Goal: Task Accomplishment & Management: Manage account settings

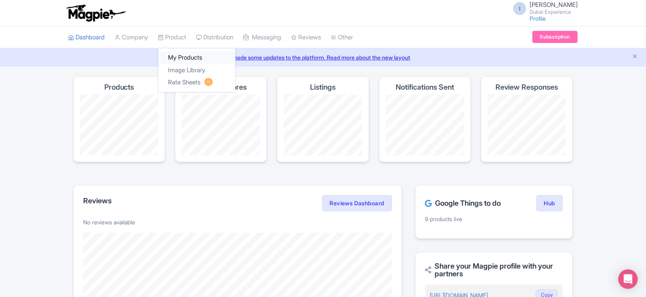
click at [172, 54] on link "My Products" at bounding box center [196, 58] width 77 height 13
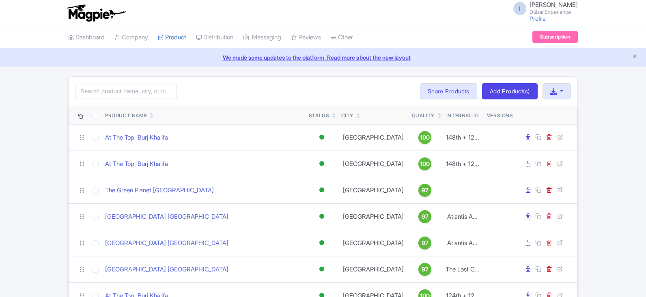
scroll to position [230, 0]
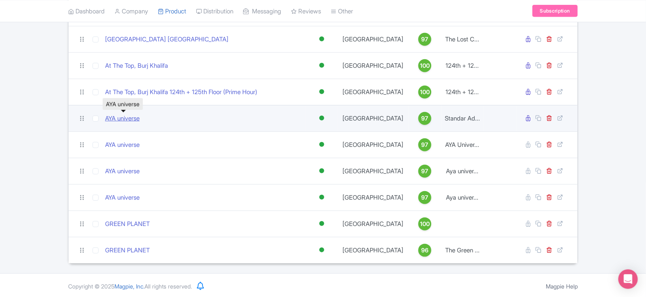
click at [128, 117] on link "AYA universe" at bounding box center [122, 118] width 35 height 9
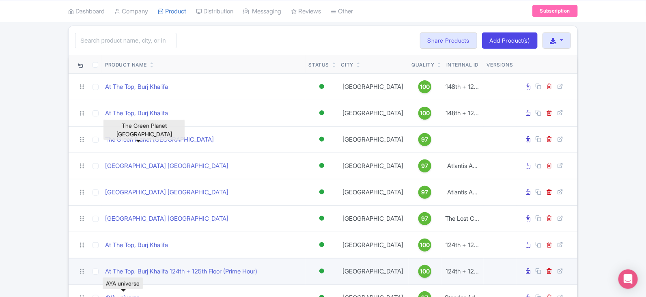
scroll to position [101, 0]
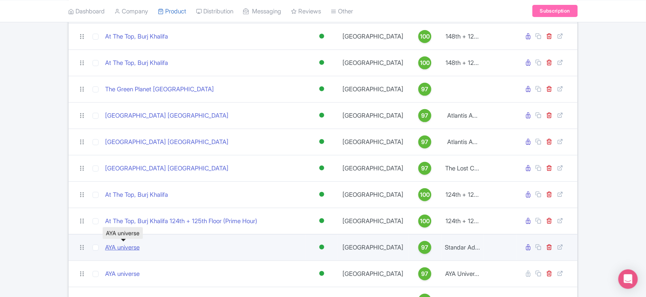
click at [121, 243] on link "AYA universe" at bounding box center [122, 247] width 35 height 9
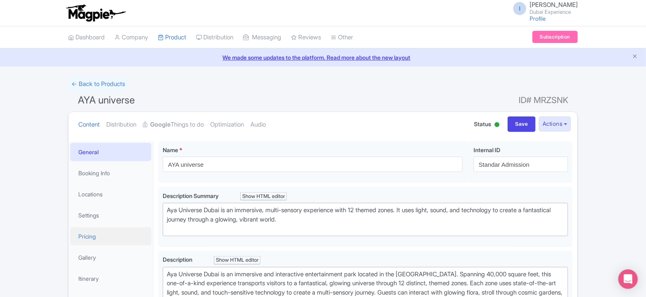
click at [86, 237] on link "Pricing" at bounding box center [110, 236] width 81 height 18
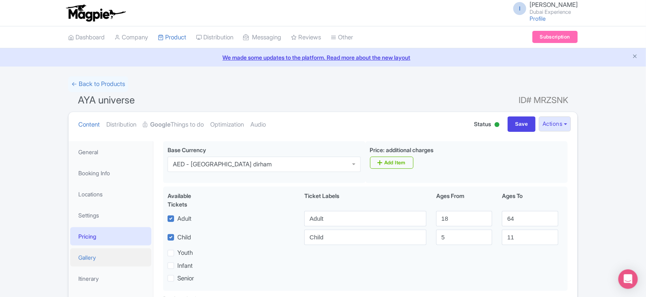
click at [81, 251] on link "Gallery" at bounding box center [110, 258] width 81 height 18
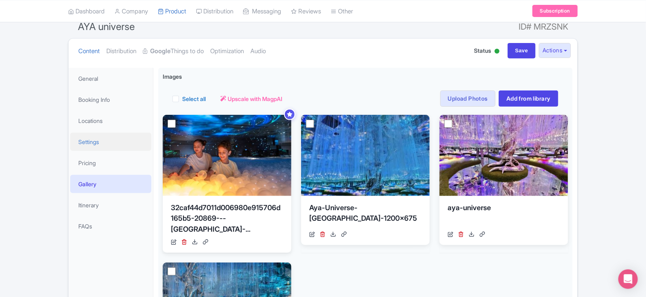
scroll to position [58, 0]
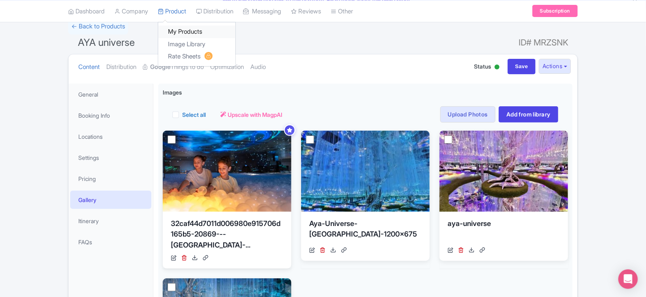
click at [195, 27] on link "My Products" at bounding box center [196, 32] width 77 height 13
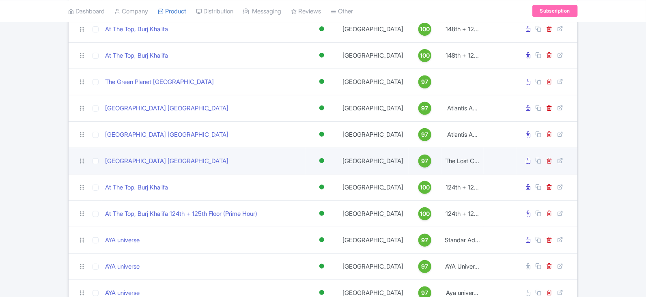
scroll to position [203, 0]
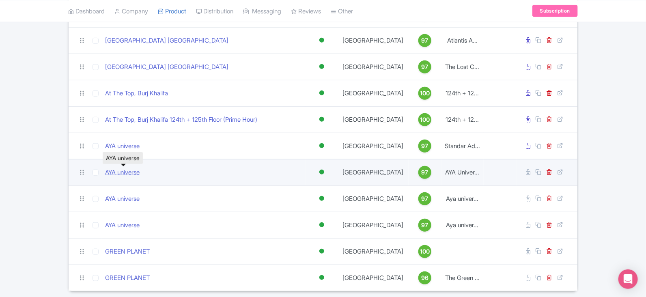
click at [124, 168] on link "AYA universe" at bounding box center [122, 172] width 35 height 9
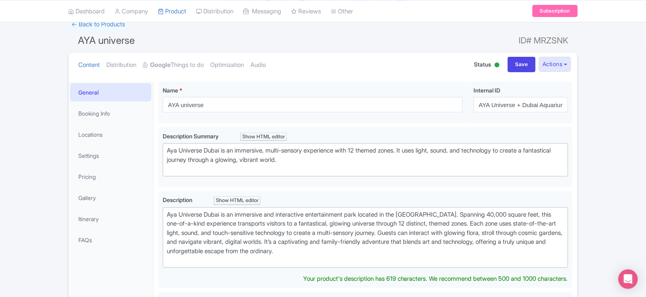
scroll to position [69, 0]
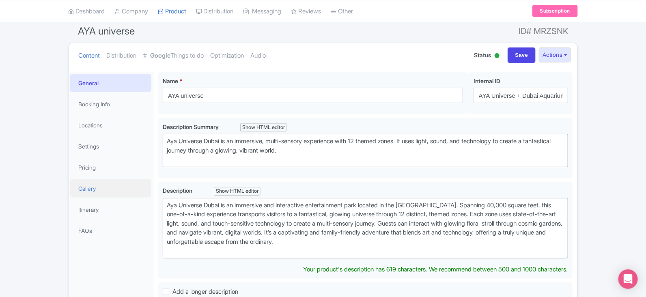
click at [91, 179] on link "Gallery" at bounding box center [110, 188] width 81 height 18
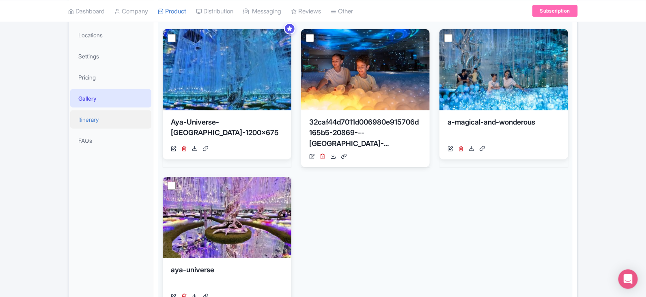
scroll to position [58, 0]
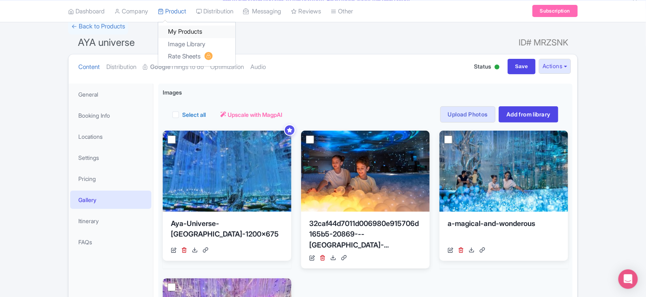
click at [181, 26] on link "My Products" at bounding box center [196, 32] width 77 height 13
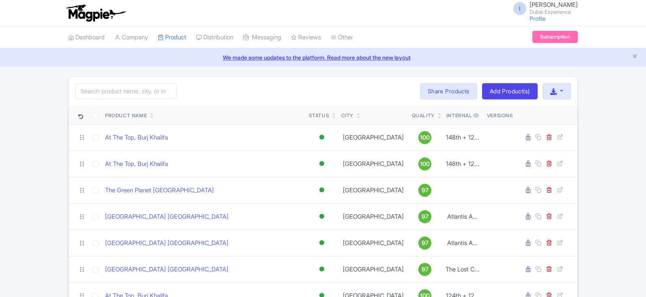
scroll to position [230, 0]
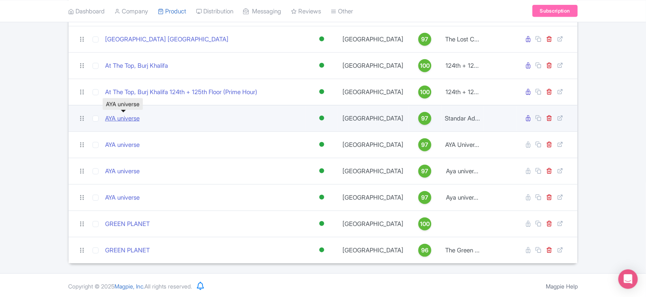
click at [110, 118] on link "AYA universe" at bounding box center [122, 118] width 35 height 9
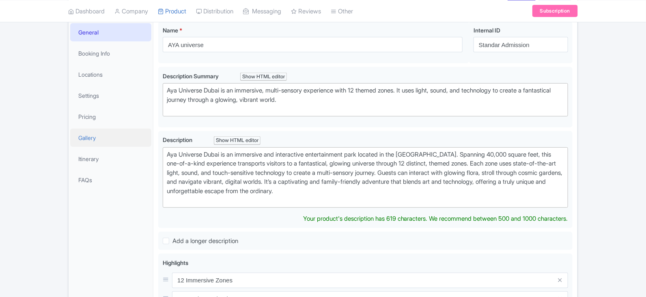
scroll to position [129, 0]
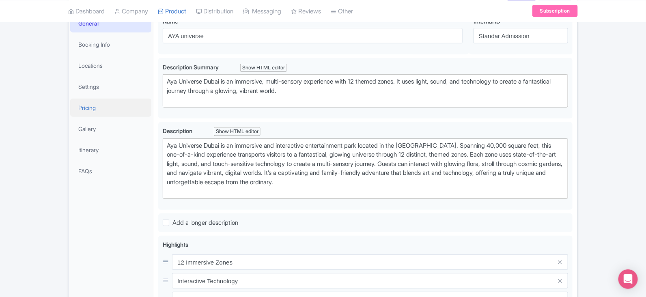
click at [93, 106] on link "Pricing" at bounding box center [110, 108] width 81 height 18
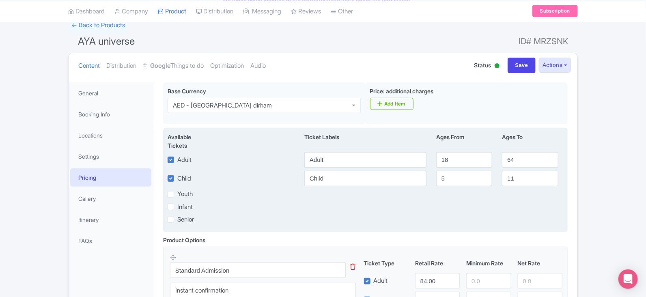
scroll to position [0, 0]
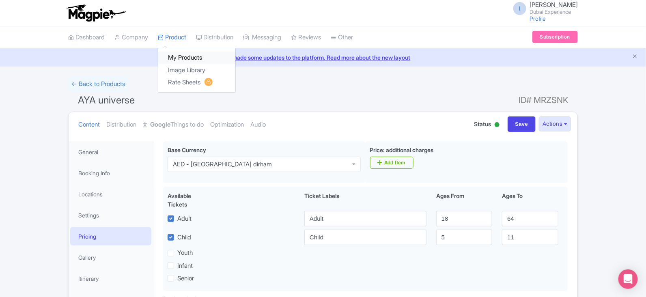
click at [185, 58] on link "My Products" at bounding box center [196, 58] width 77 height 13
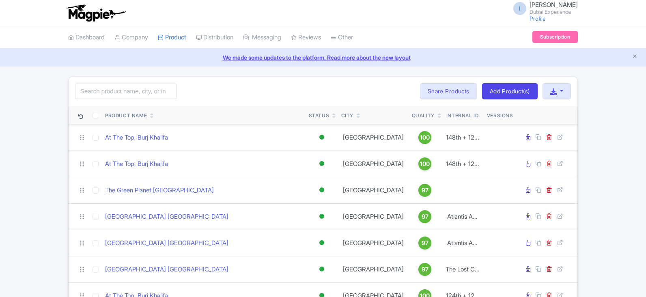
scroll to position [230, 0]
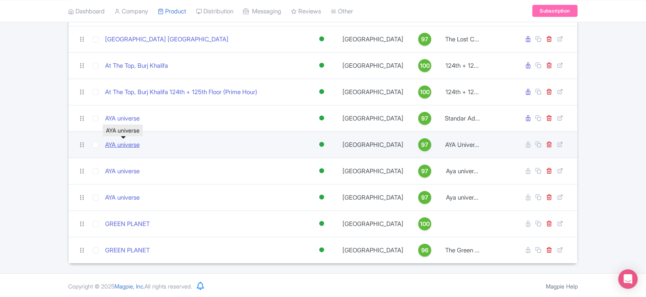
click at [125, 141] on link "AYA universe" at bounding box center [122, 144] width 35 height 9
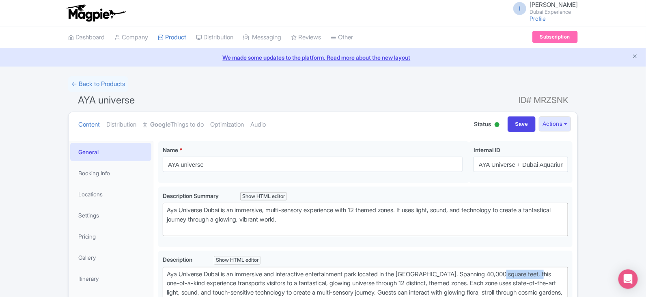
scroll to position [0, 23]
drag, startPoint x: 479, startPoint y: 163, endPoint x: 575, endPoint y: 167, distance: 95.5
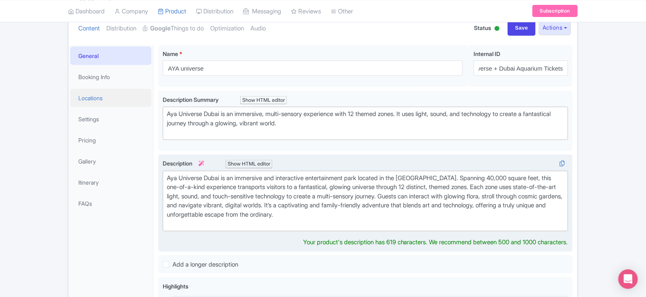
scroll to position [106, 0]
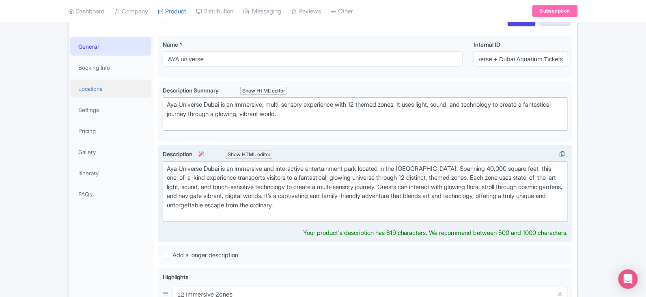
click at [106, 91] on link "Locations" at bounding box center [110, 89] width 81 height 18
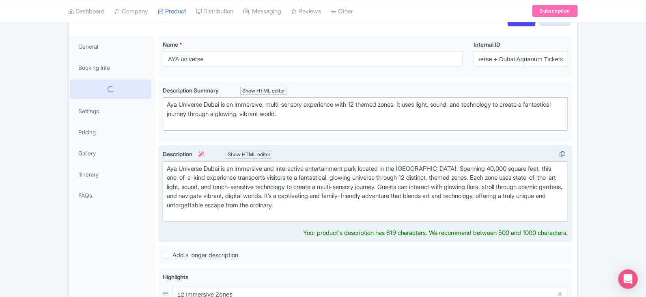
scroll to position [115, 0]
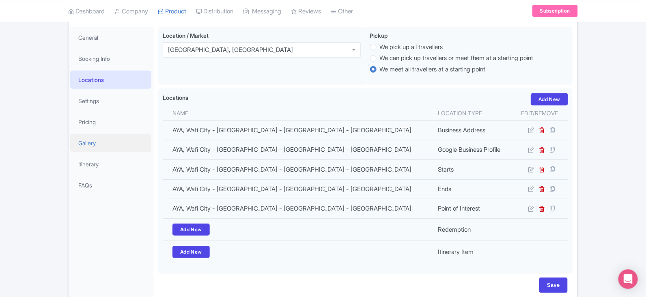
click at [99, 138] on link "Gallery" at bounding box center [110, 143] width 81 height 18
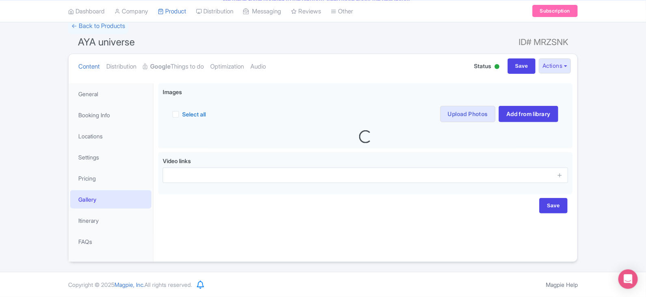
scroll to position [58, 0]
click at [97, 183] on link "Pricing" at bounding box center [110, 179] width 81 height 18
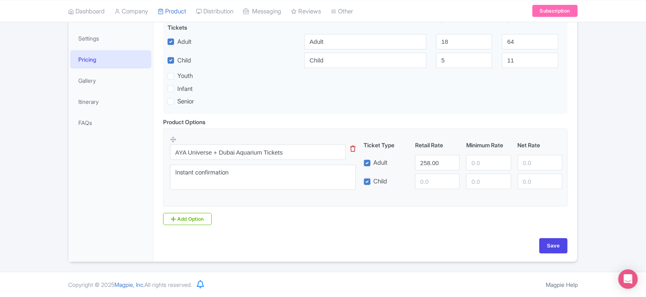
scroll to position [127, 0]
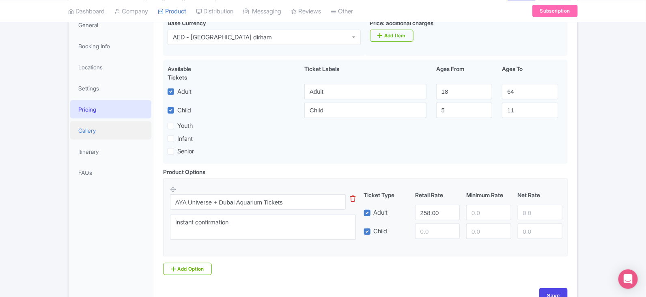
click at [97, 125] on link "Gallery" at bounding box center [110, 130] width 81 height 18
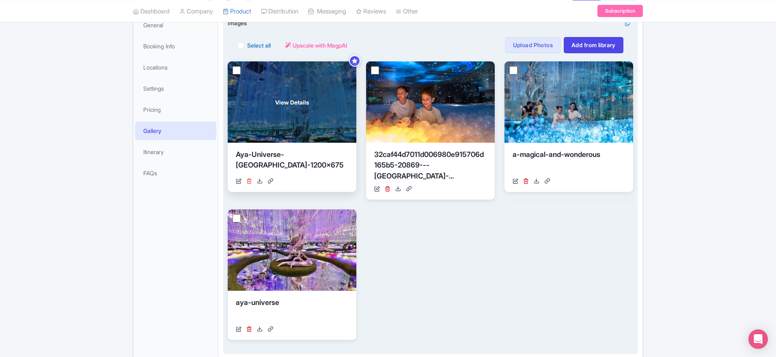
click at [249, 181] on icon at bounding box center [249, 181] width 6 height 6
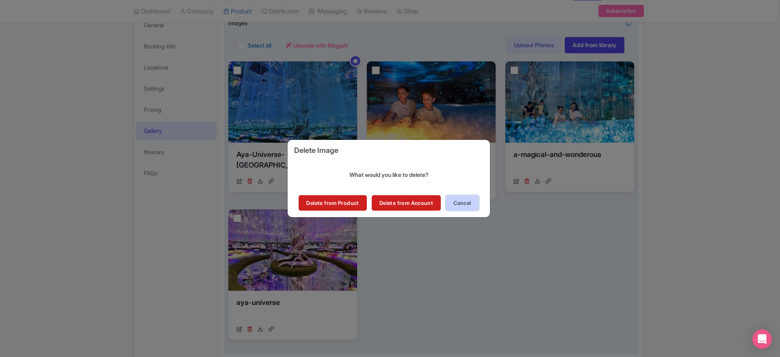
click at [462, 206] on button "Cancel" at bounding box center [461, 202] width 33 height 15
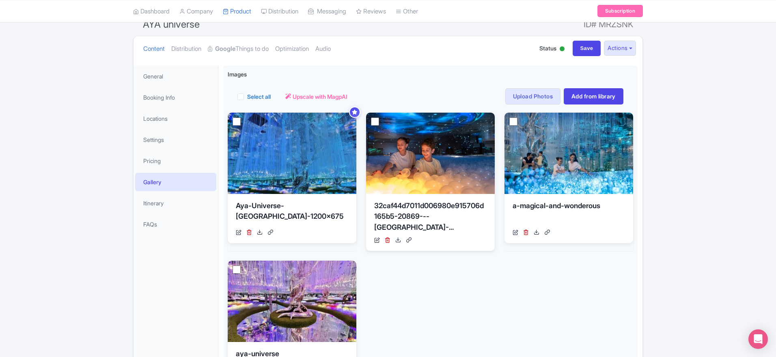
scroll to position [0, 0]
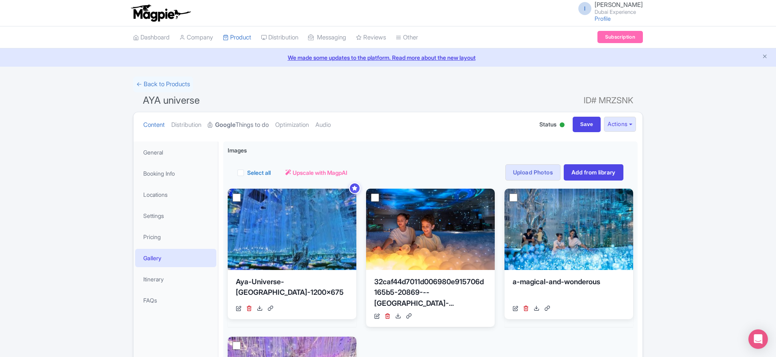
click at [231, 123] on strong "Google" at bounding box center [225, 124] width 20 height 9
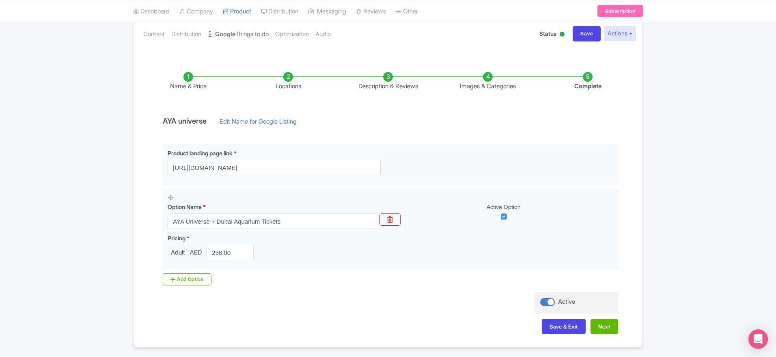
scroll to position [116, 0]
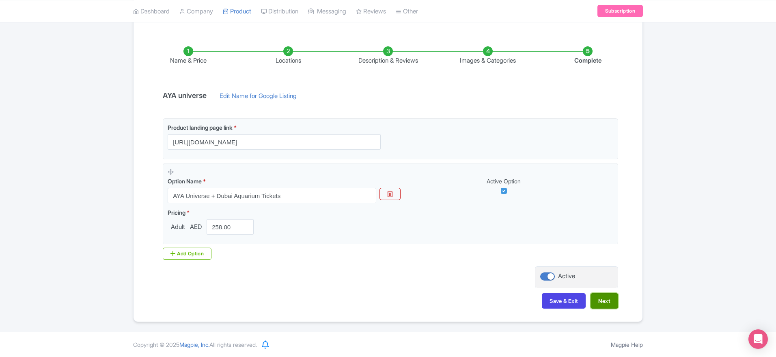
click at [600, 297] on button "Next" at bounding box center [605, 300] width 28 height 15
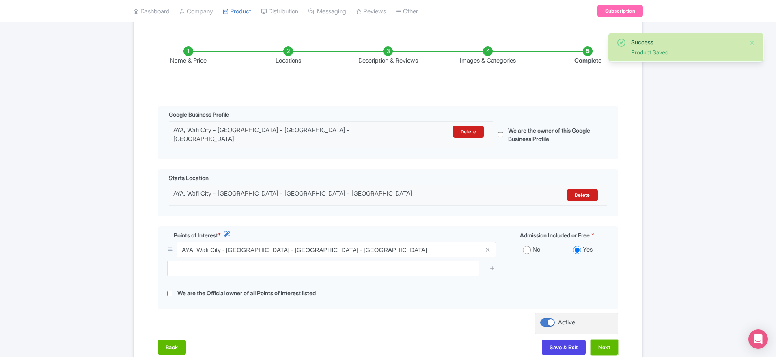
drag, startPoint x: 612, startPoint y: 344, endPoint x: 716, endPoint y: 239, distance: 147.3
click at [646, 239] on div "Success Product Saved ← Back to Products AYA universe ID# MRZSNK Content Distri…" at bounding box center [388, 169] width 776 height 419
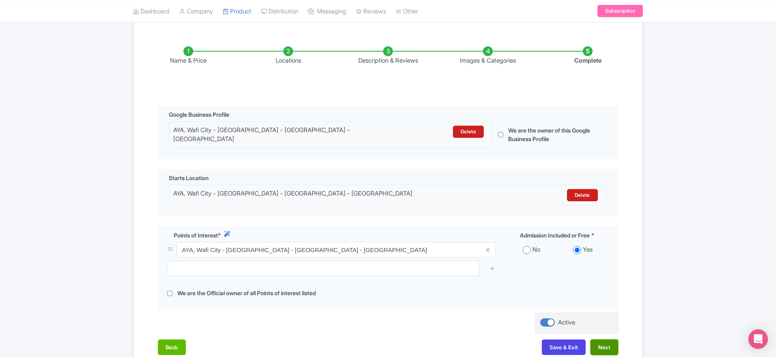
click at [615, 297] on button "Next" at bounding box center [605, 346] width 28 height 15
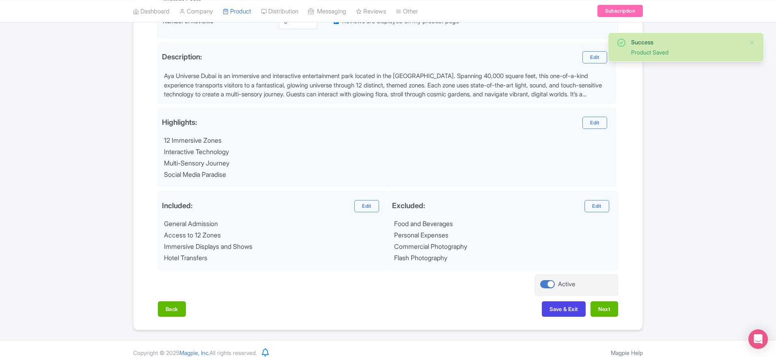
scroll to position [255, 0]
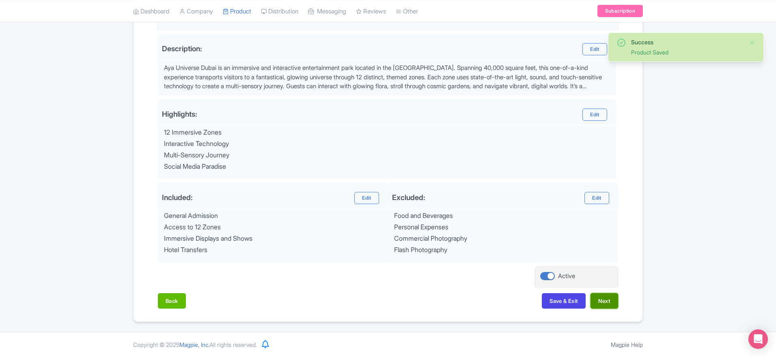
click at [614, 297] on button "Next" at bounding box center [605, 300] width 28 height 15
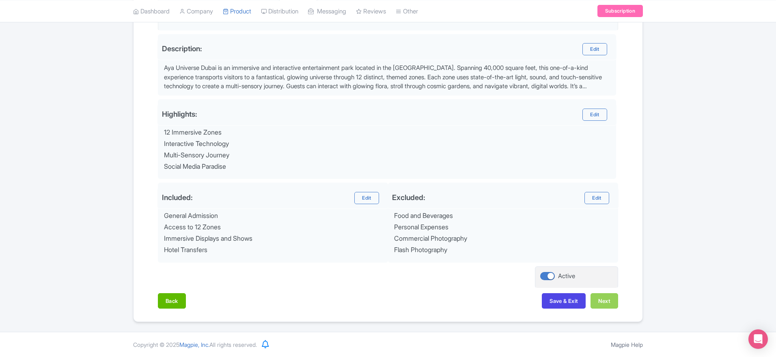
scroll to position [177, 0]
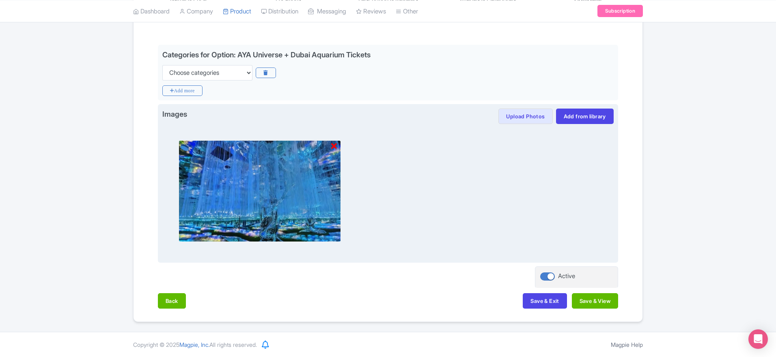
click at [549, 208] on div at bounding box center [388, 191] width 452 height 134
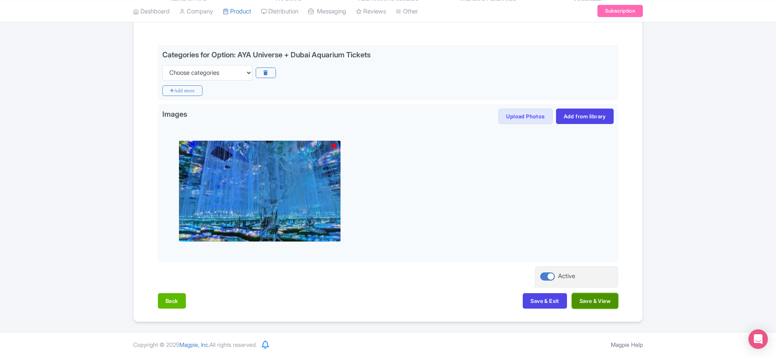
click at [597, 297] on button "Save & View" at bounding box center [595, 300] width 46 height 15
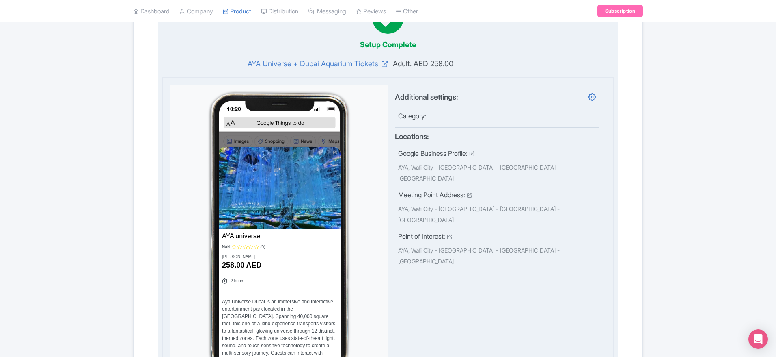
scroll to position [238, 0]
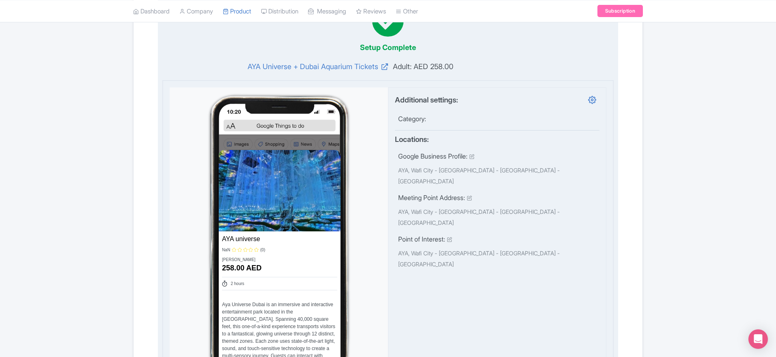
drag, startPoint x: 428, startPoint y: 69, endPoint x: 458, endPoint y: 68, distance: 30.5
click at [458, 68] on span "Adult: AED 258.00" at bounding box center [497, 66] width 218 height 11
click at [462, 67] on span "Adult: AED 258.00" at bounding box center [497, 66] width 218 height 11
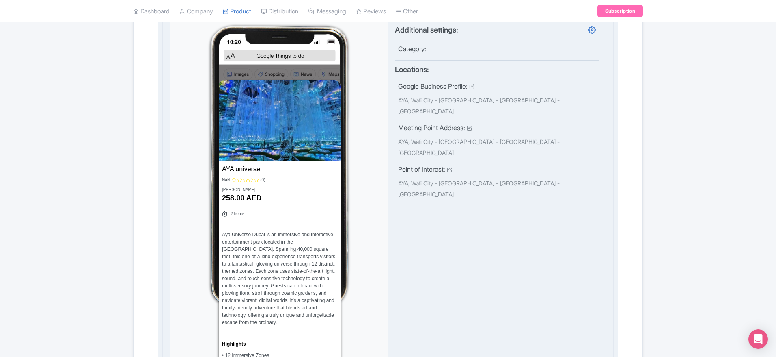
scroll to position [151, 0]
